Goal: Communication & Community: Answer question/provide support

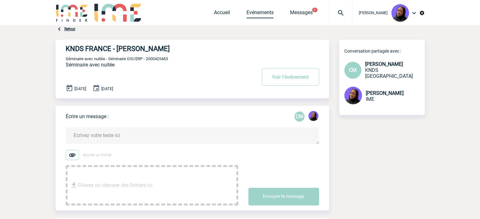
click at [272, 11] on link "Evénements" at bounding box center [259, 13] width 27 height 9
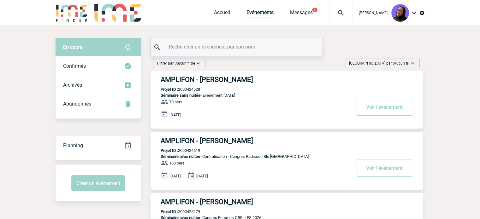
click at [240, 45] on input "text" at bounding box center [237, 46] width 140 height 9
paste input "2000425379"
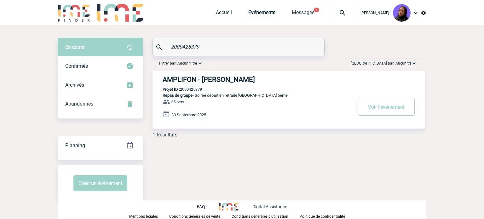
type input "2000425379"
click at [223, 83] on h3 "AMPLIFON - Pauline VALET" at bounding box center [257, 80] width 189 height 8
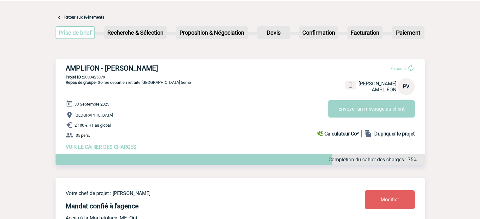
scroll to position [63, 0]
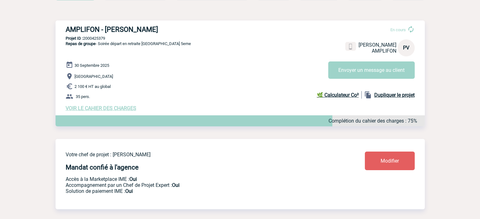
click at [96, 108] on span "VOIR LE CAHIER DES CHARGES" at bounding box center [101, 108] width 71 height 6
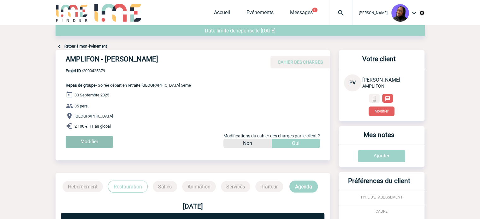
click at [88, 142] on input "Modifier" at bounding box center [89, 142] width 47 height 12
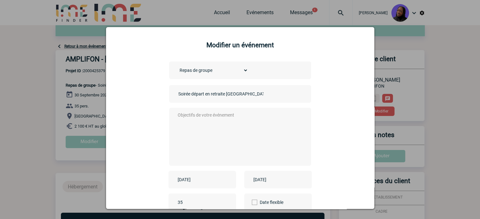
click at [219, 118] on textarea at bounding box center [238, 136] width 125 height 50
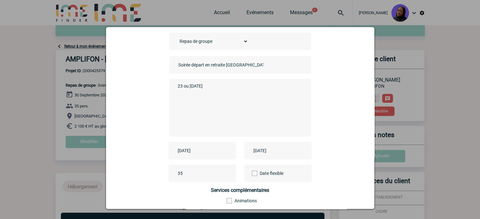
scroll to position [63, 0]
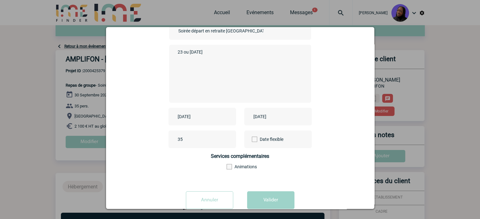
type textarea "23 ou 24 sept"
click at [211, 117] on input "2025-09-30" at bounding box center [198, 117] width 44 height 8
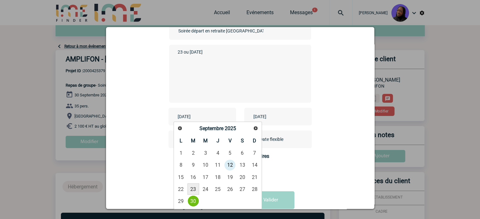
drag, startPoint x: 193, startPoint y: 190, endPoint x: 237, endPoint y: 173, distance: 47.5
click at [193, 190] on link "23" at bounding box center [193, 189] width 12 height 11
type input "2025-09-23"
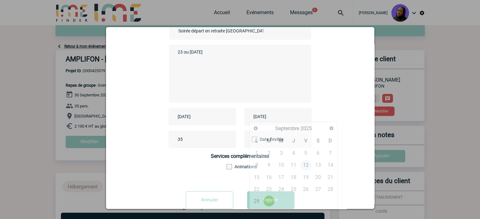
click at [277, 114] on input "2025-09-30" at bounding box center [274, 117] width 44 height 8
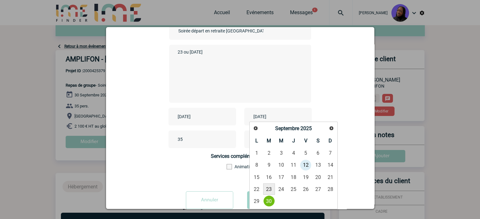
click at [266, 189] on link "23" at bounding box center [269, 189] width 12 height 11
type input "2025-09-23"
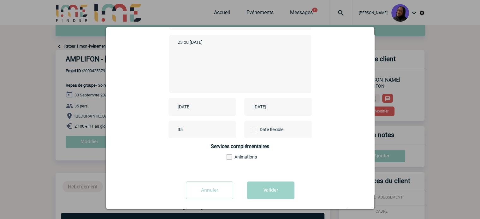
scroll to position [78, 0]
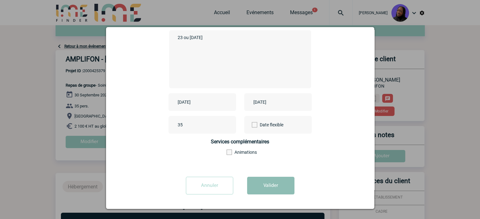
click at [267, 185] on button "Valider" at bounding box center [270, 186] width 47 height 18
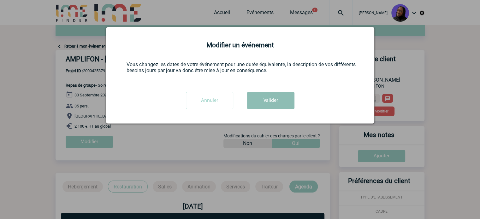
click at [269, 105] on button "Valider" at bounding box center [270, 101] width 47 height 18
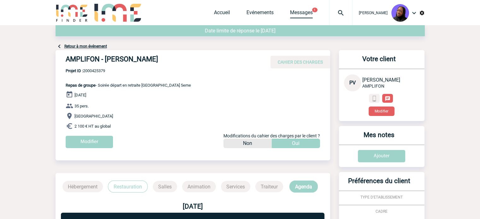
click at [310, 14] on link "Messages" at bounding box center [301, 13] width 23 height 9
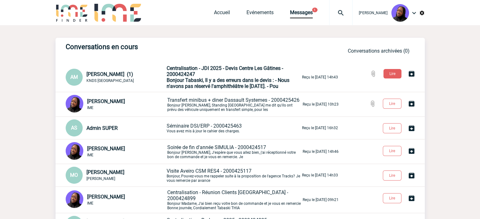
click at [221, 85] on span "Bonjour Tabaski, Il y a des erreurs dans le devis : - Nous n'avons pas réservé …" at bounding box center [227, 83] width 123 height 12
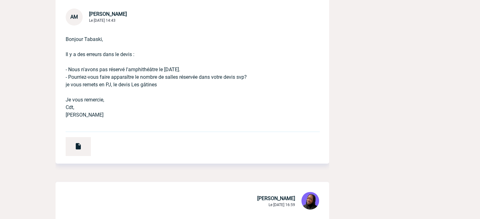
scroll to position [221, 0]
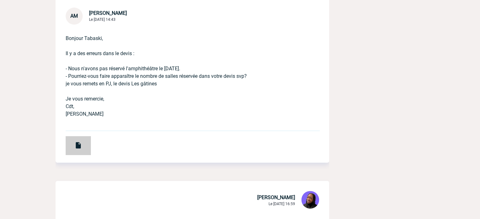
click at [78, 147] on img at bounding box center [78, 146] width 8 height 8
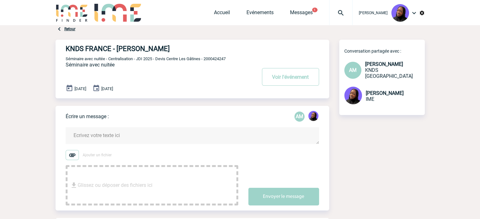
click at [210, 59] on span "Séminaire avec nuitée - Centralisation - JDI 2025 - Devis Centre Les Gâtines - …" at bounding box center [146, 58] width 160 height 5
copy span "2000424247"
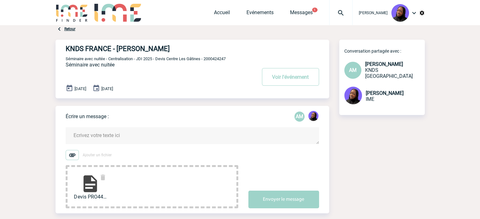
click at [104, 136] on textarea at bounding box center [192, 135] width 253 height 17
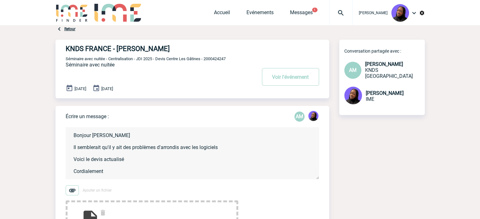
scroll to position [1, 0]
type textarea "Bonjour Aurélie Il semblerait qu'il y ait des problèmes d'arrondis avec les log…"
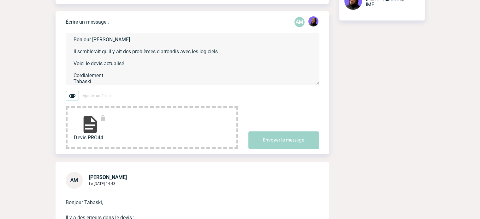
scroll to position [3, 0]
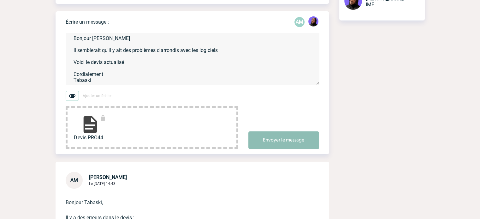
click at [272, 139] on button "Envoyer le message" at bounding box center [283, 140] width 71 height 18
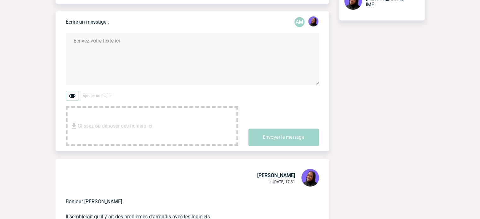
scroll to position [0, 0]
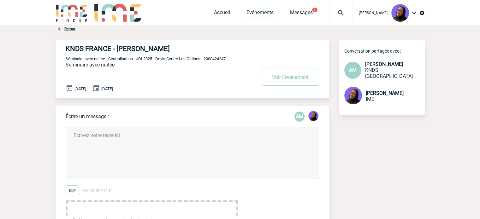
click at [266, 13] on link "Evénements" at bounding box center [259, 13] width 27 height 9
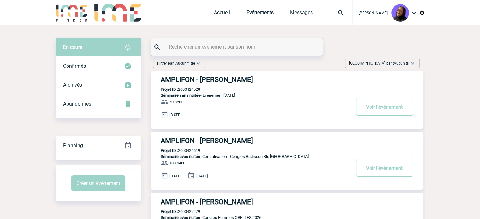
click at [239, 45] on input "text" at bounding box center [237, 46] width 140 height 9
paste input "2000425426"
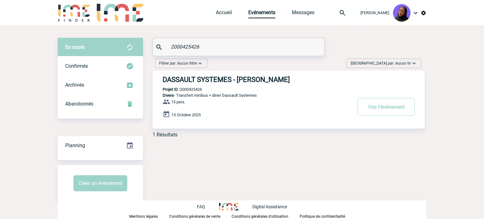
type input "2000425426"
click at [215, 79] on h3 "DASSAULT SYSTEMES - Anne-Catherine DELECROIX" at bounding box center [257, 80] width 189 height 8
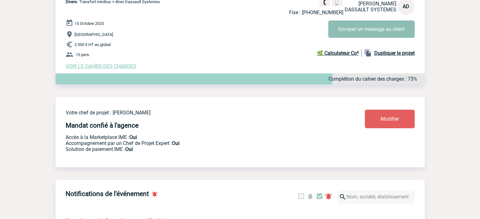
scroll to position [32, 0]
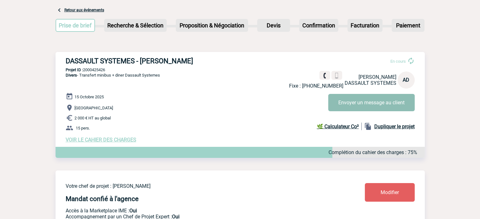
click at [345, 102] on button "Envoyer un message au client" at bounding box center [371, 102] width 86 height 17
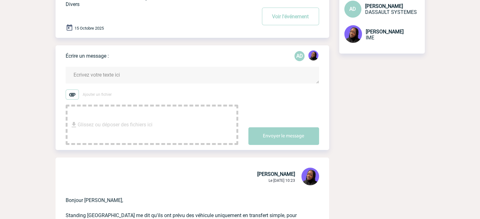
scroll to position [63, 0]
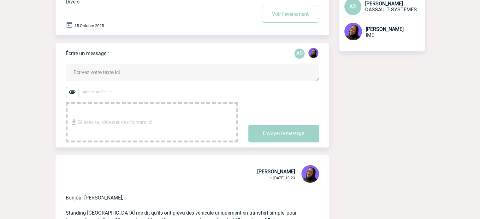
click at [121, 76] on textarea at bounding box center [192, 72] width 253 height 17
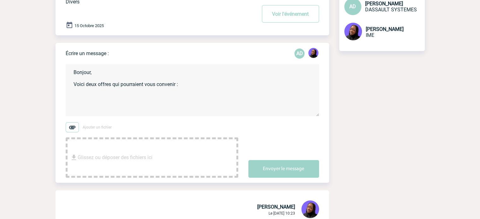
click at [92, 95] on textarea "Bonjour, Voici deux offres qui pourraient vous convenir :" at bounding box center [192, 90] width 253 height 52
click at [90, 104] on textarea "Bonjour, Voici deux offres qui pourraient vous convenir : Le Grand Corona" at bounding box center [192, 90] width 253 height 52
drag, startPoint x: 122, startPoint y: 97, endPoint x: 122, endPoint y: 94, distance: 3.5
click at [122, 95] on textarea "Bonjour, Voici deux offres qui pourraient vous convenir : Le Grand Corona" at bounding box center [192, 90] width 253 height 52
paste textarea "[STREET_ADDRESS] -"
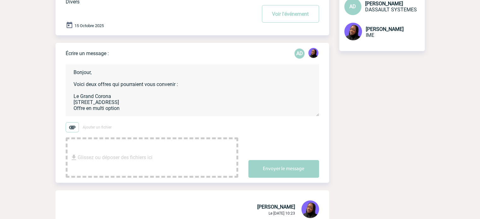
scroll to position [8, 0]
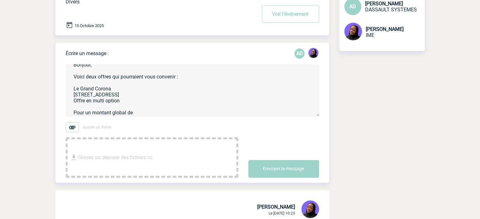
click at [145, 113] on textarea "Bonjour, Voici deux offres qui pourraient vous convenir : Le Grand Corona [STRE…" at bounding box center [192, 90] width 253 height 52
paste textarea "Le menu Entrée + Plat + Dessert se compose d’un choix parmi chacune des catégor…"
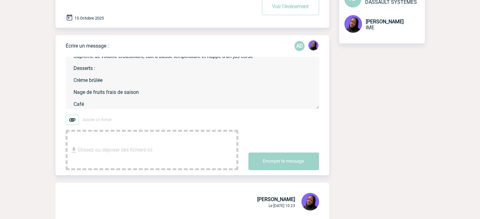
scroll to position [126, 0]
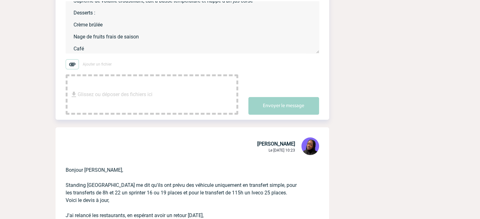
drag, startPoint x: 103, startPoint y: 49, endPoint x: 106, endPoint y: 45, distance: 4.0
click at [105, 47] on textarea "Bonjour, Voici deux offres qui pourraient vous convenir : Le Grand Corona [STRE…" at bounding box center [192, 27] width 253 height 52
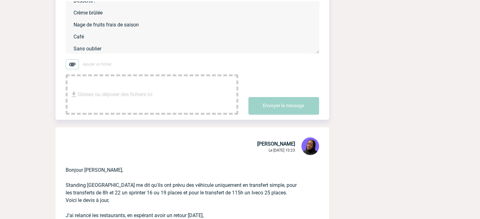
paste textarea "1 verre de vin du moment (rouge ou blanc) / personne"
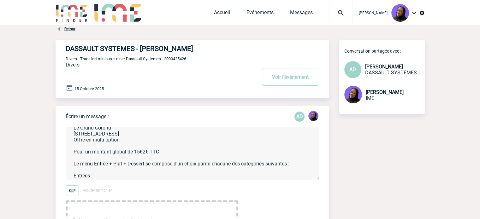
scroll to position [0, 0]
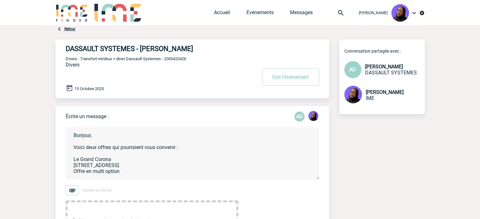
click at [129, 154] on textarea "Bonjour, Voici deux offres qui pourraient vous convenir : Le Grand Corona [STRE…" at bounding box center [192, 153] width 253 height 52
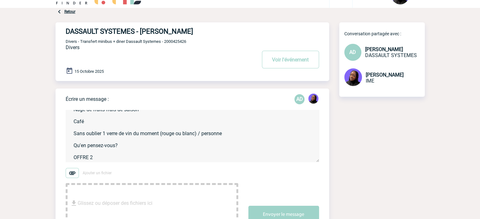
scroll to position [32, 0]
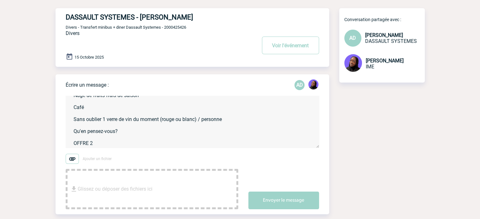
click at [99, 144] on textarea "Bonjour, Voici deux offres qui pourraient vous convenir : OFFRE 1 Le Grand Coro…" at bounding box center [192, 122] width 253 height 52
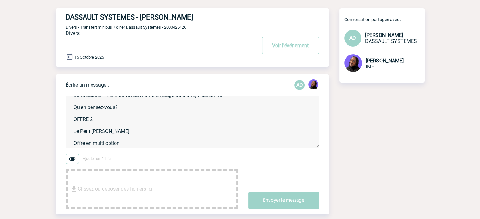
scroll to position [256, 0]
click at [89, 126] on textarea "Bonjour, Voici deux offres qui pourraient vous convenir : OFFRE 1 Le Grand Coro…" at bounding box center [192, 122] width 253 height 52
paste textarea "[STREET_ADDRESS][PERSON_NAME]"
click at [150, 137] on textarea at bounding box center [192, 122] width 253 height 52
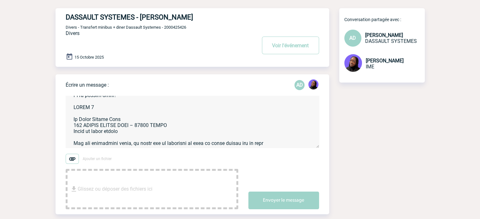
click at [270, 147] on textarea at bounding box center [192, 122] width 253 height 52
paste textarea "LONGCHAMP"
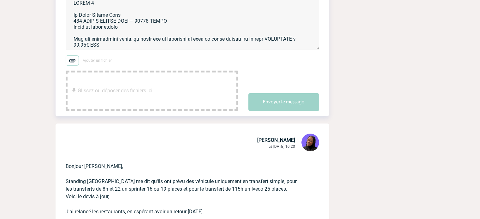
scroll to position [74, 0]
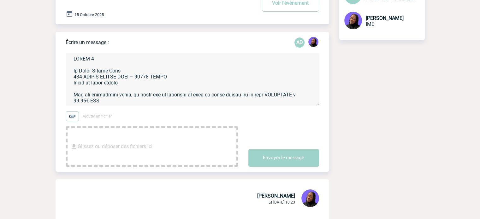
click at [85, 97] on textarea at bounding box center [192, 79] width 253 height 52
paste textarea "Le menu comprend un apéritif, une entrée, un plat, un dessert, ainsi que boisso…"
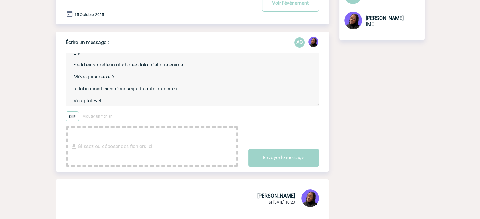
scroll to position [570, 0]
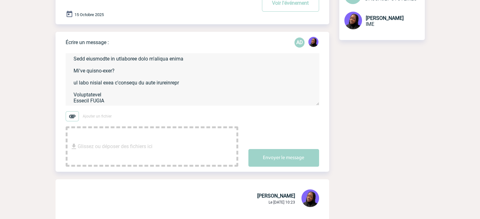
type textarea "Loremip, Dolor sita consec adi elitseddoe temp incididu : UTLAB 7 Et Dolor Magn…"
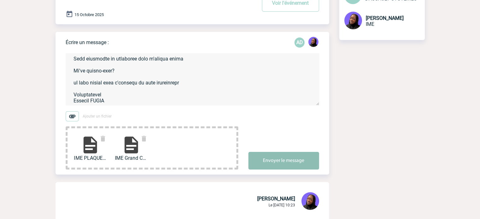
click at [267, 160] on button "Envoyer le message" at bounding box center [283, 161] width 71 height 18
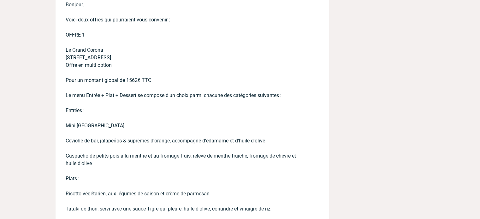
scroll to position [326, 0]
